Goal: Information Seeking & Learning: Learn about a topic

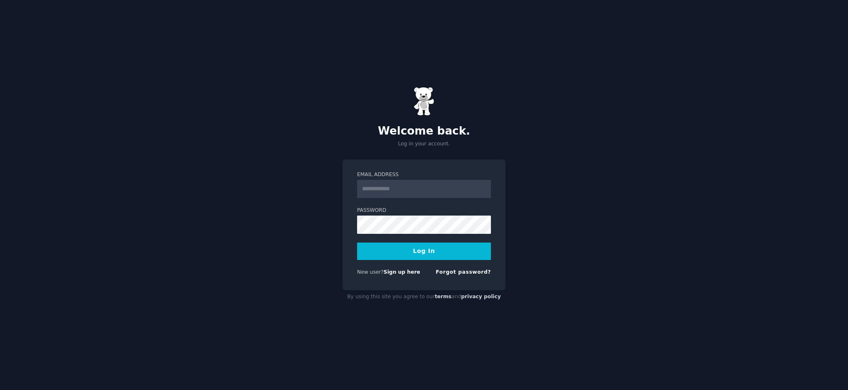
type input "**********"
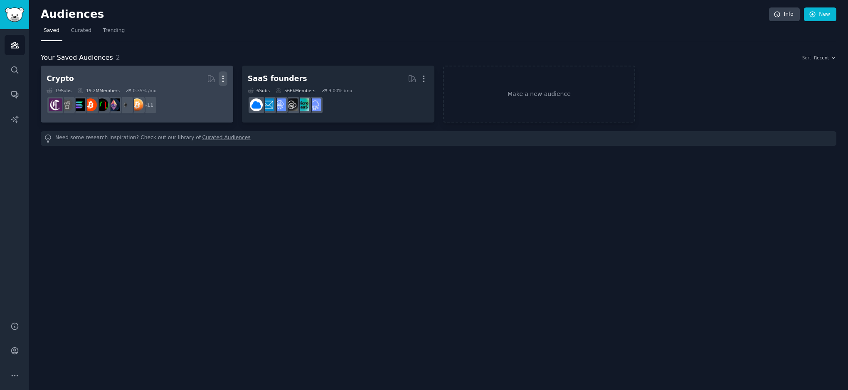
click at [222, 79] on icon "button" at bounding box center [223, 78] width 9 height 9
click at [199, 98] on p "Delete" at bounding box center [200, 96] width 19 height 9
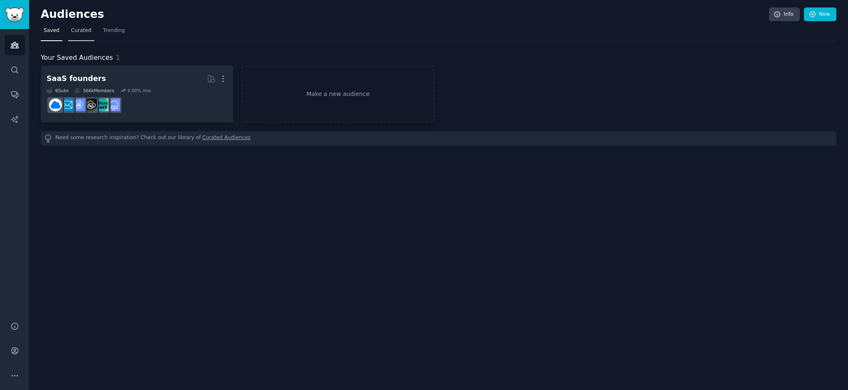
click at [77, 32] on span "Curated" at bounding box center [81, 30] width 20 height 7
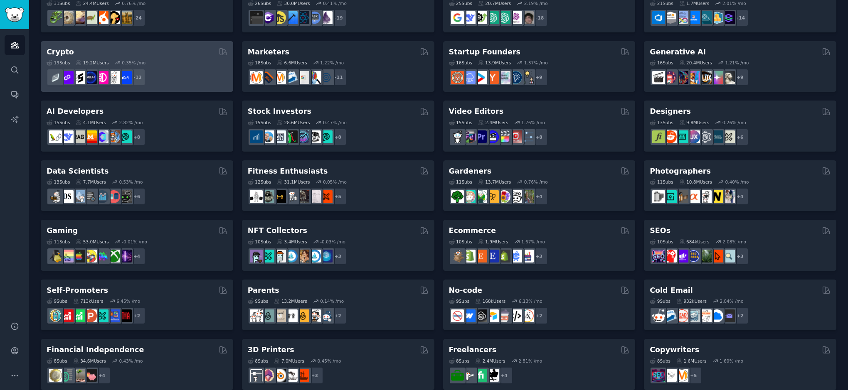
scroll to position [91, 0]
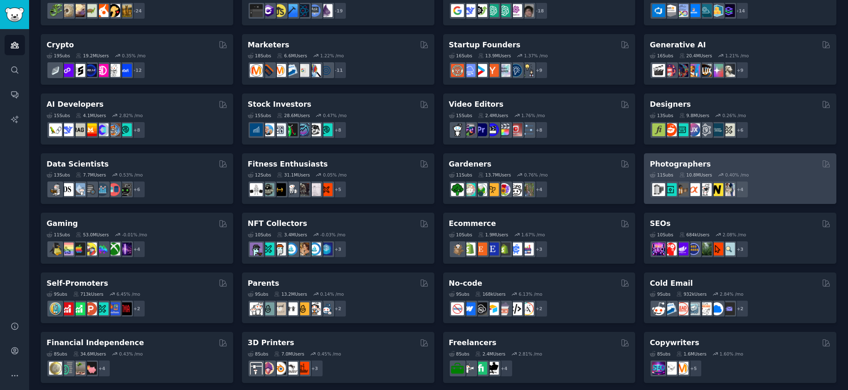
click at [753, 158] on div "Photographers 11 Sub s 10.8M Users 0.40 % /mo + 4" at bounding box center [740, 178] width 192 height 51
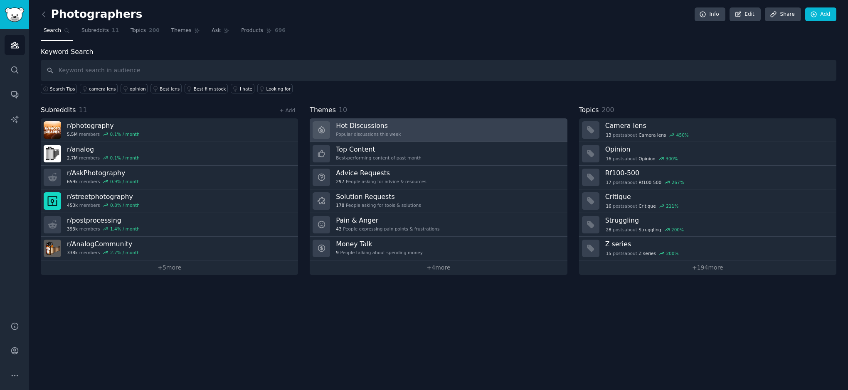
click at [391, 123] on h3 "Hot Discussions" at bounding box center [368, 125] width 65 height 9
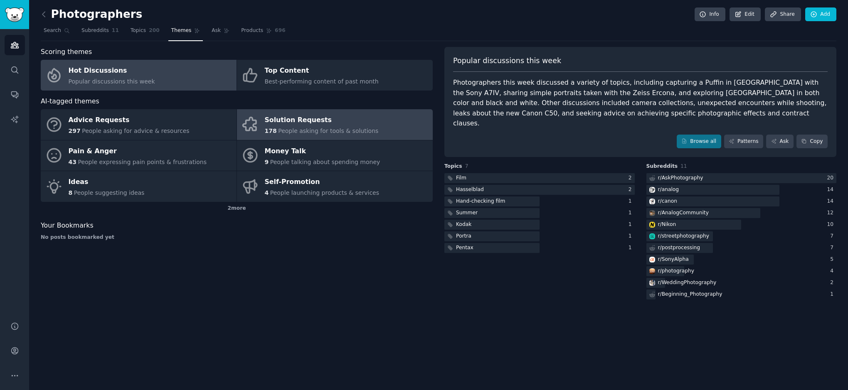
click at [298, 118] on div "Solution Requests" at bounding box center [322, 120] width 114 height 13
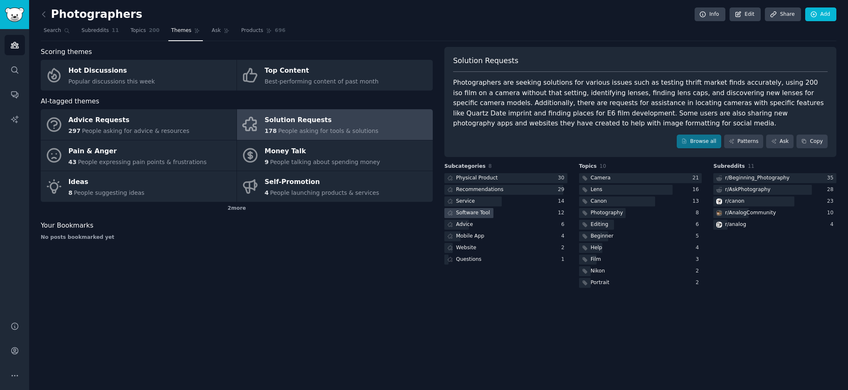
click at [468, 213] on div "Software Tool" at bounding box center [473, 212] width 34 height 7
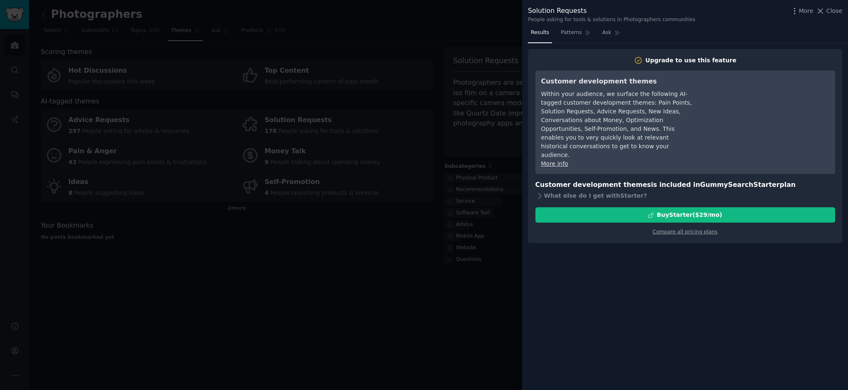
click at [335, 247] on div at bounding box center [424, 195] width 848 height 390
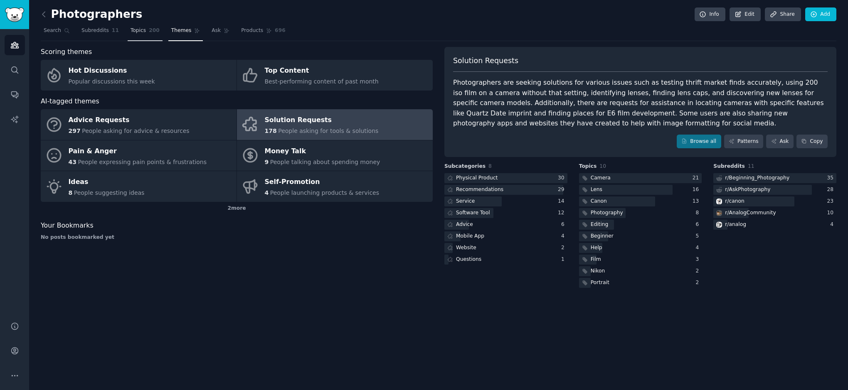
click at [138, 32] on span "Topics" at bounding box center [138, 30] width 15 height 7
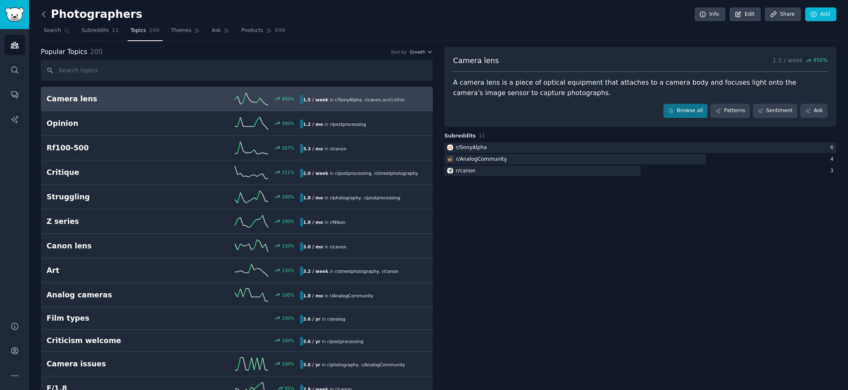
click at [45, 16] on icon at bounding box center [43, 14] width 9 height 9
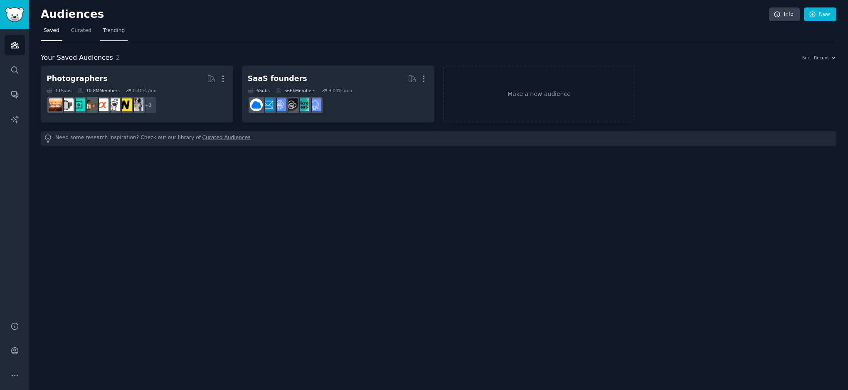
click at [107, 28] on span "Trending" at bounding box center [114, 30] width 22 height 7
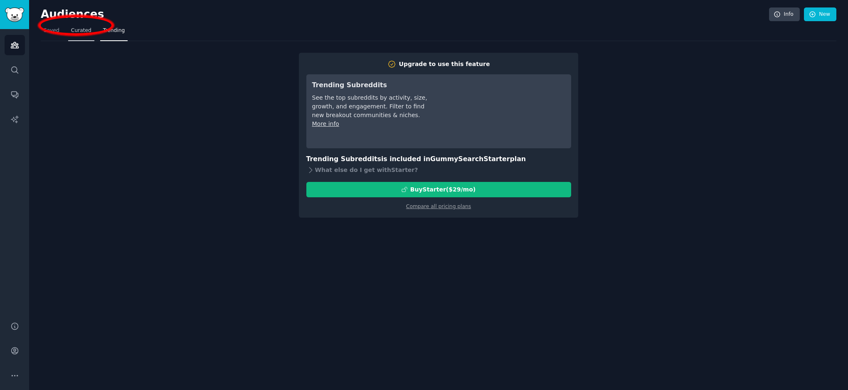
click at [81, 32] on span "Curated" at bounding box center [81, 30] width 20 height 7
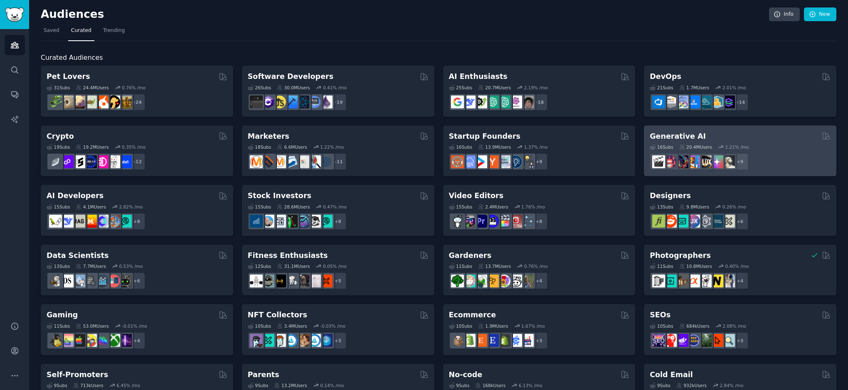
scroll to position [275, 0]
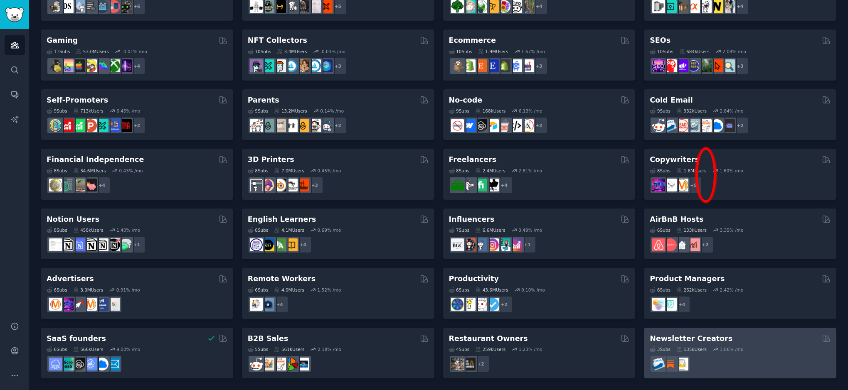
click at [754, 345] on div "3 Sub s 135k Users 3.86 % /mo" at bounding box center [740, 358] width 181 height 29
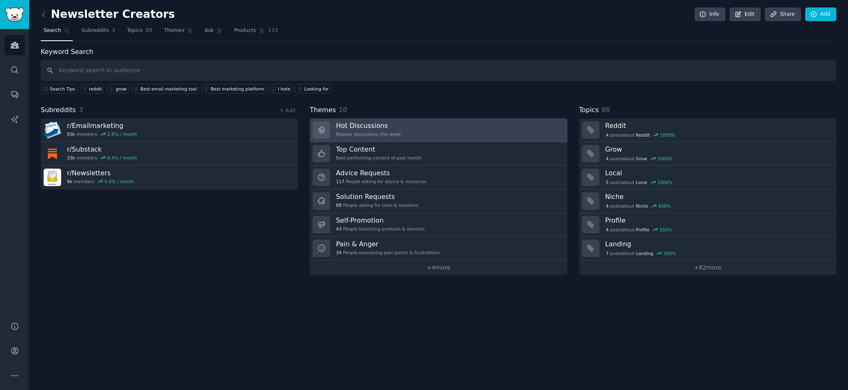
click at [431, 132] on link "Hot Discussions Popular discussions this week" at bounding box center [438, 130] width 257 height 24
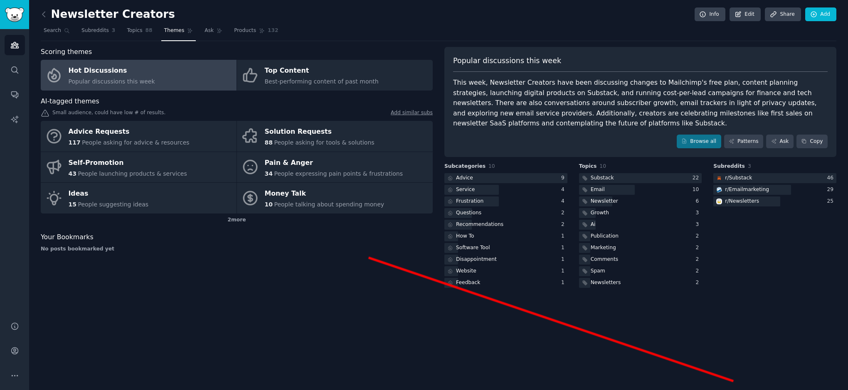
click at [318, 268] on div "Scoring themes Hot Discussions Popular discussions this week Top Content Best-p…" at bounding box center [237, 168] width 392 height 243
